Goal: Information Seeking & Learning: Learn about a topic

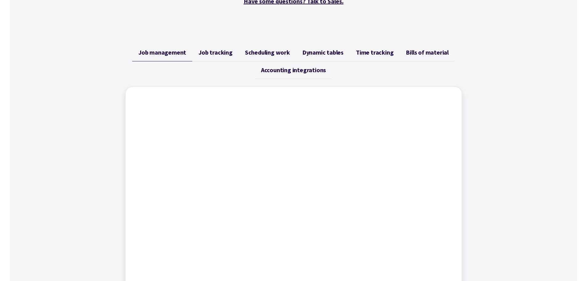
scroll to position [216, 0]
click at [217, 50] on span "Job tracking" at bounding box center [215, 51] width 34 height 7
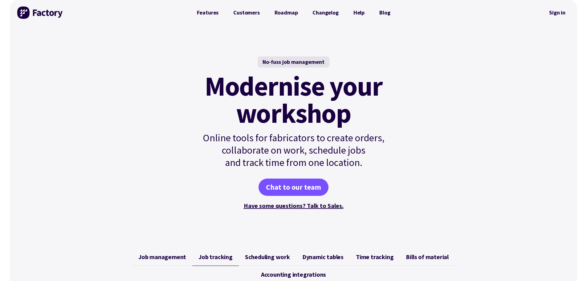
scroll to position [0, 0]
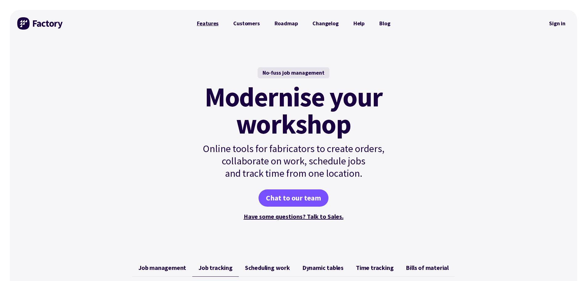
click at [213, 23] on link "Features" at bounding box center [207, 23] width 37 height 12
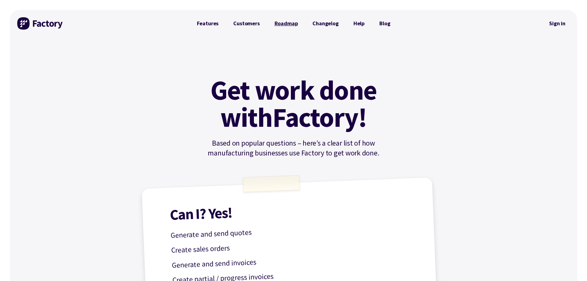
click at [281, 24] on link "Roadmap" at bounding box center [286, 23] width 38 height 12
click at [211, 25] on link "Features" at bounding box center [207, 23] width 37 height 12
click at [244, 24] on link "Customers" at bounding box center [246, 23] width 41 height 12
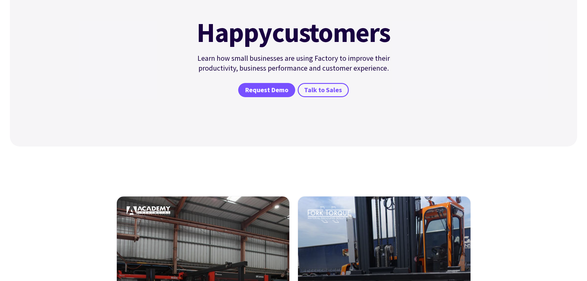
scroll to position [212, 0]
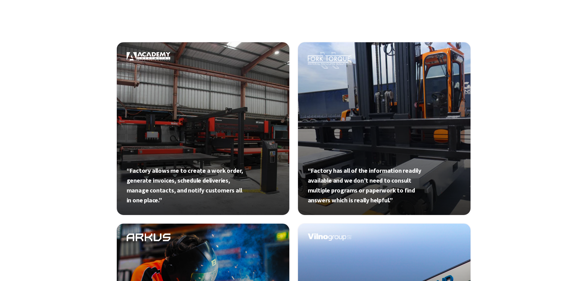
click at [392, 106] on link at bounding box center [384, 129] width 174 height 174
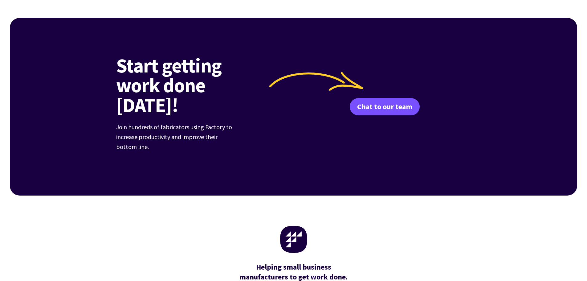
scroll to position [1322, 0]
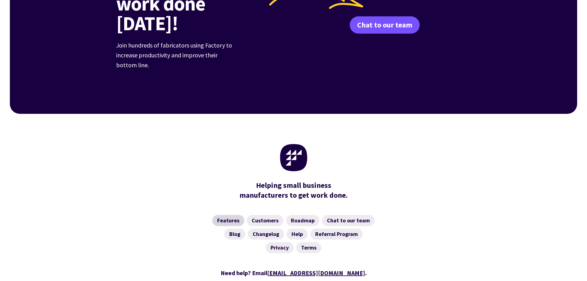
click at [232, 215] on link "Features" at bounding box center [228, 220] width 32 height 11
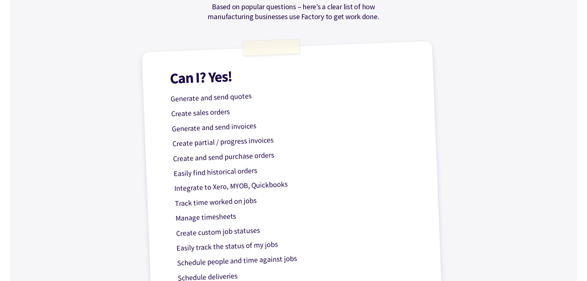
scroll to position [154, 0]
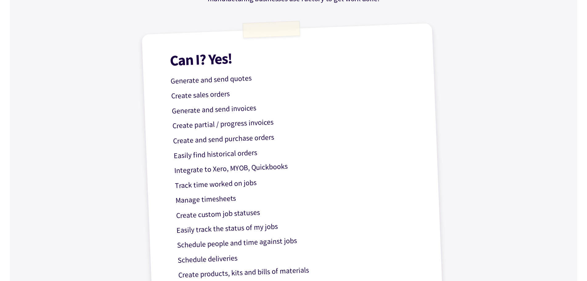
click at [215, 82] on p "Generate and send quotes" at bounding box center [293, 77] width 246 height 22
click at [249, 78] on p "Generate and send quotes" at bounding box center [293, 77] width 246 height 22
click at [232, 55] on h1 "Can I? Yes!" at bounding box center [292, 55] width 246 height 24
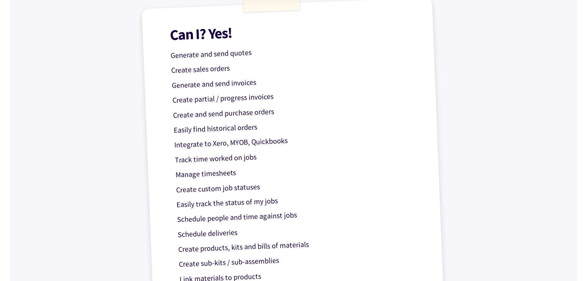
scroll to position [0, 0]
